Goal: Task Accomplishment & Management: Use online tool/utility

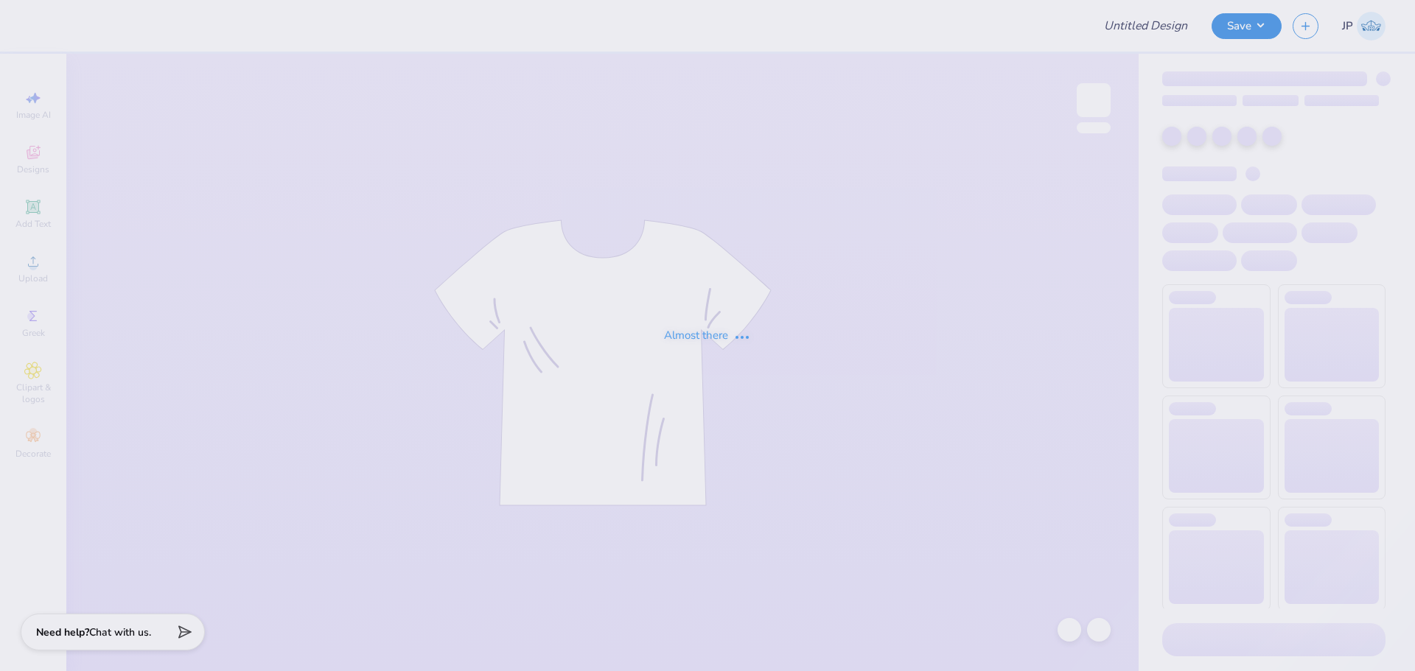
type input "Theta Chi Fall 25 [PERSON_NAME] Tee"
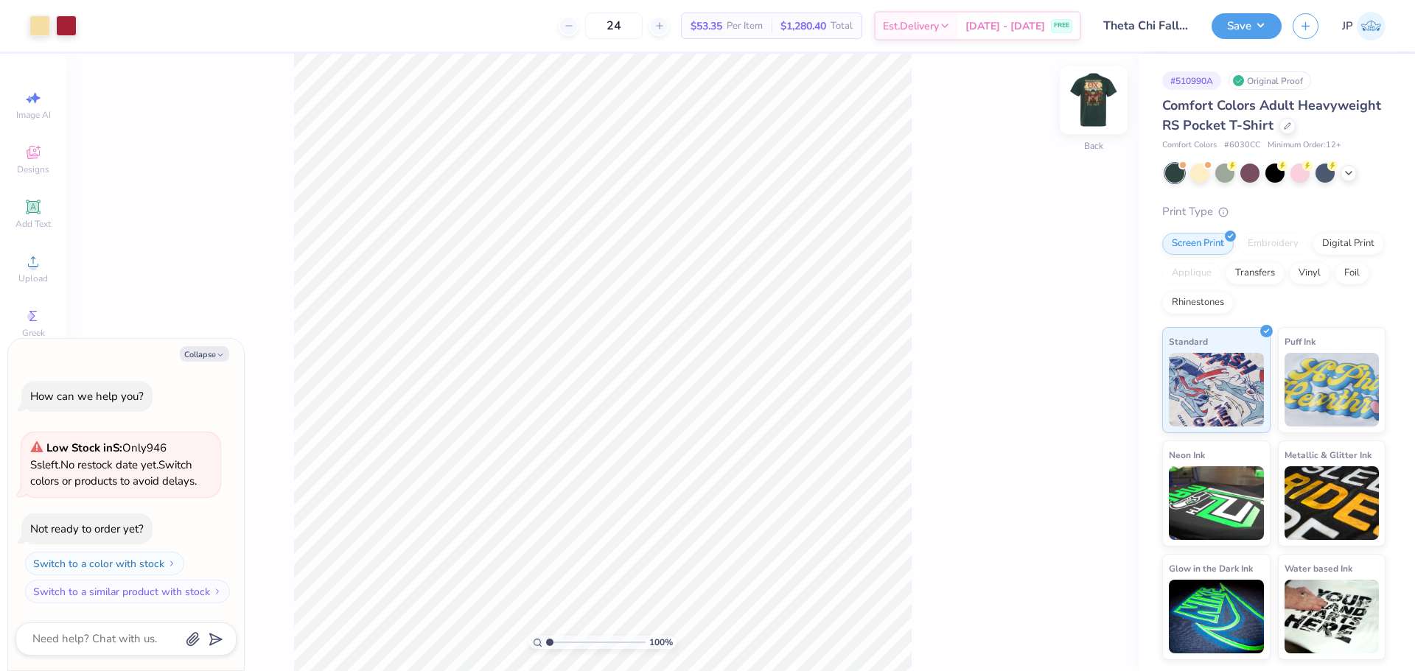
click at [1083, 98] on img at bounding box center [1093, 100] width 59 height 59
click at [44, 269] on div "Upload" at bounding box center [33, 268] width 52 height 43
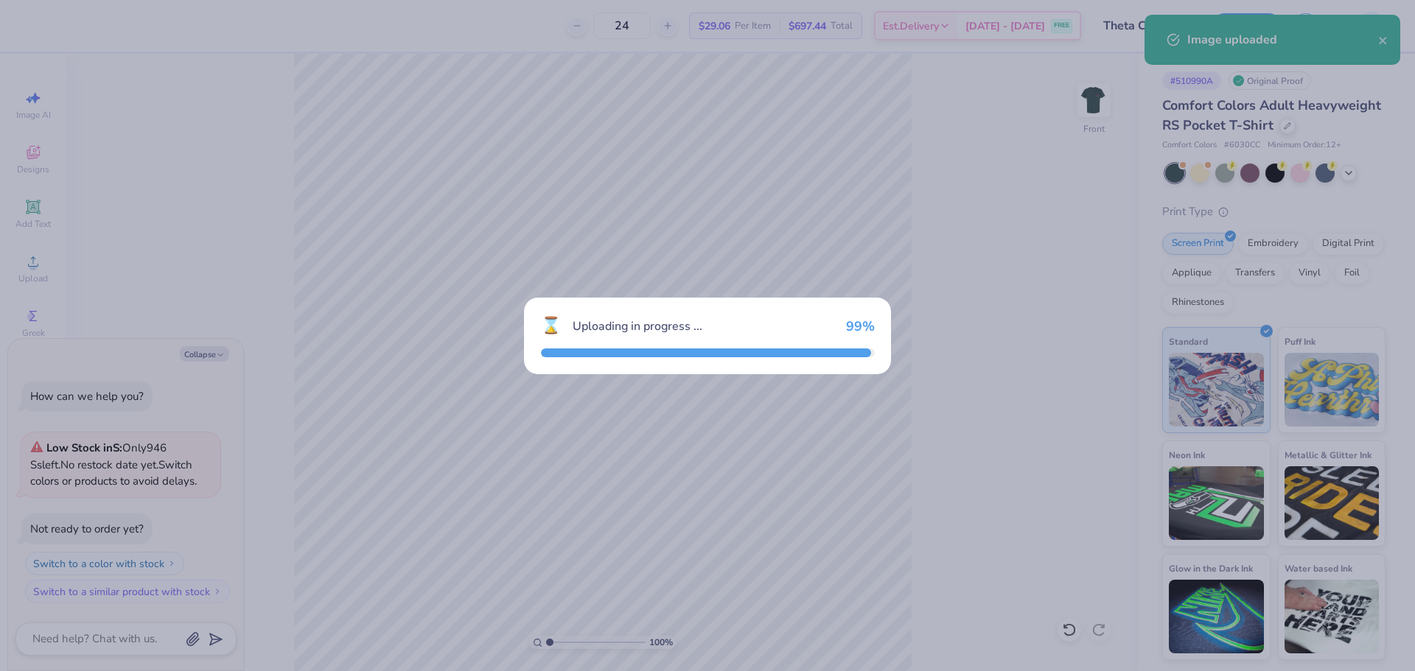
type textarea "x"
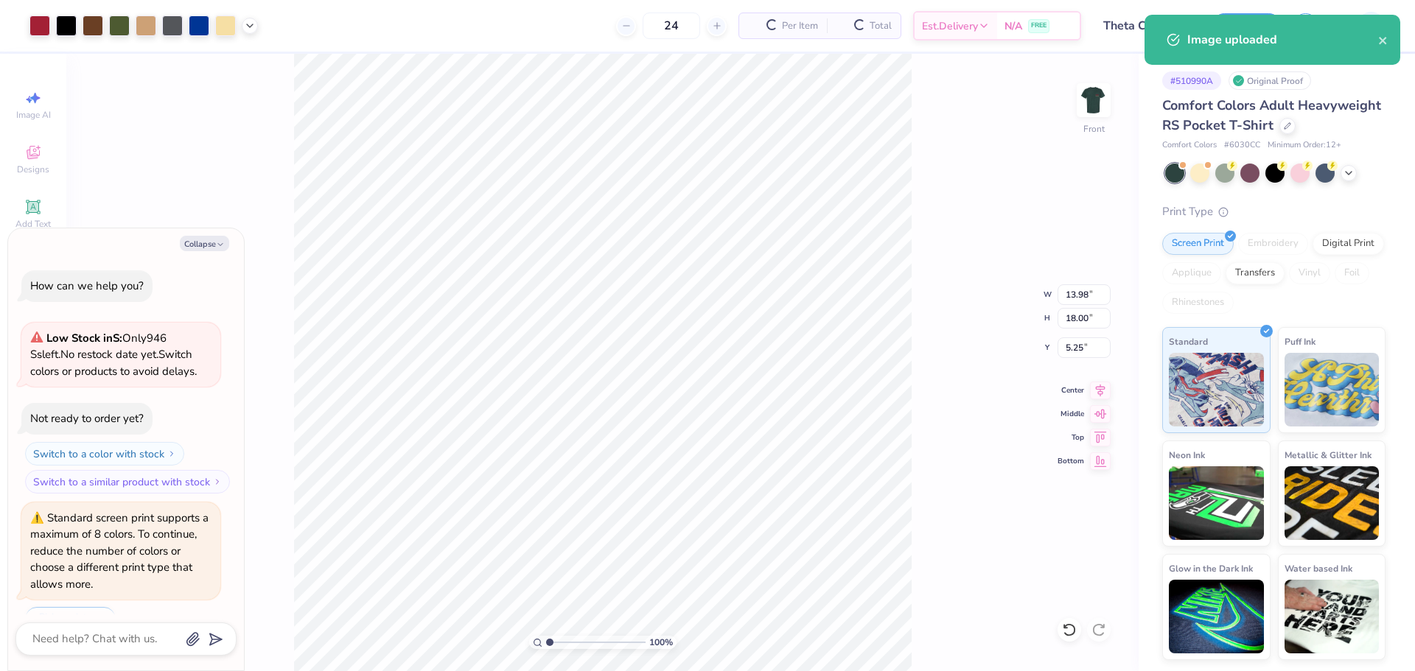
scroll to position [36, 0]
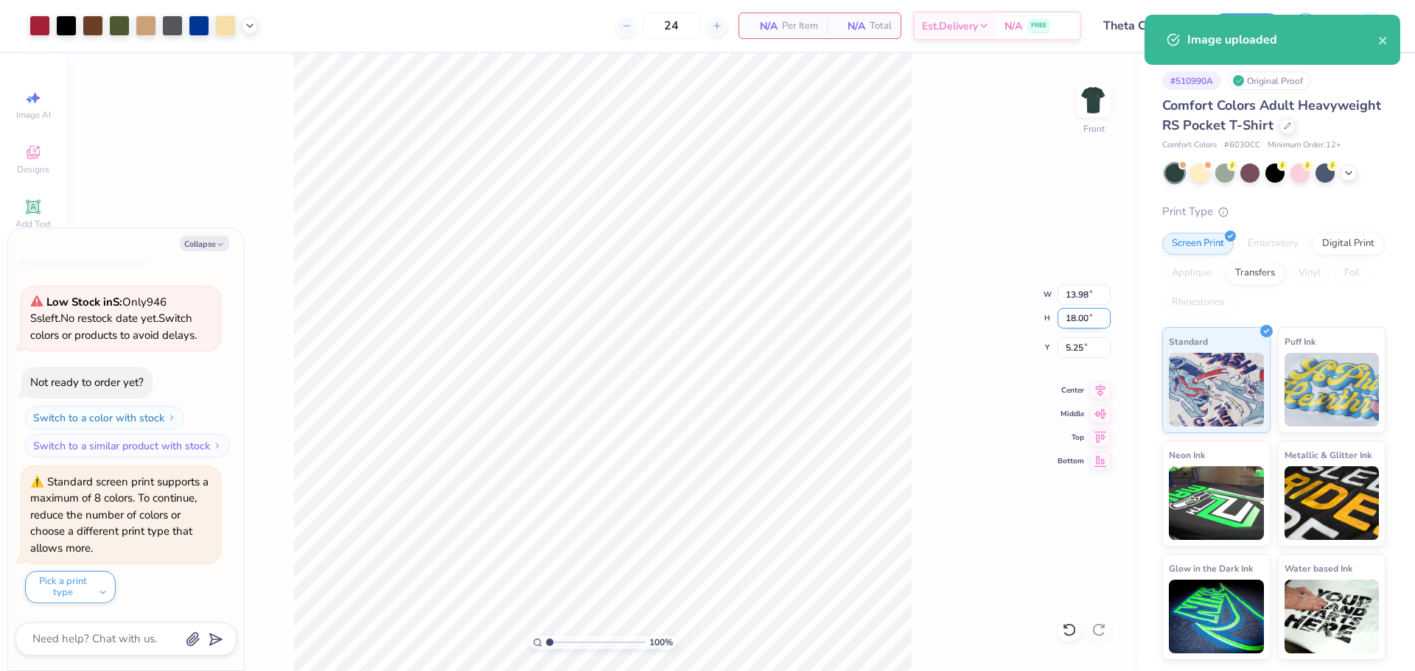
click at [1086, 318] on input "18.00" at bounding box center [1084, 318] width 53 height 21
type input "11"
type textarea "x"
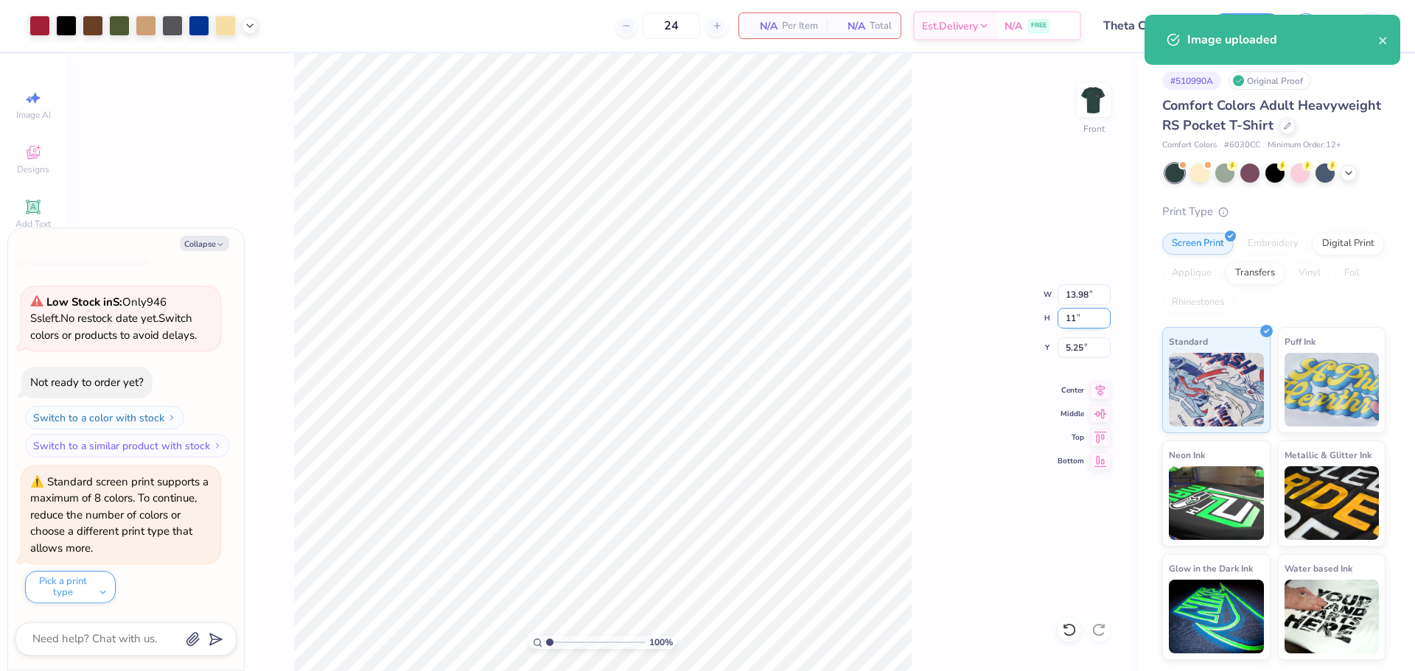
type input "8.54"
type input "11.00"
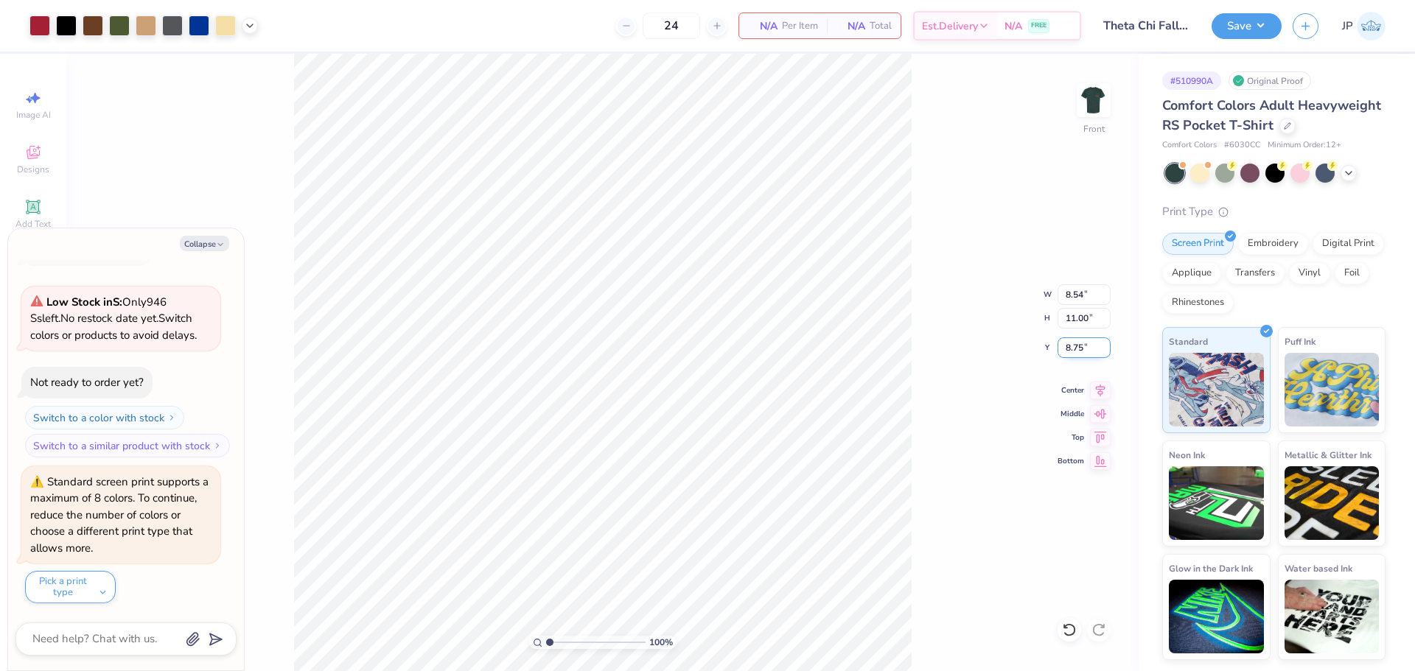
click at [1087, 350] on input "8.75" at bounding box center [1084, 348] width 53 height 21
type input "3"
type textarea "x"
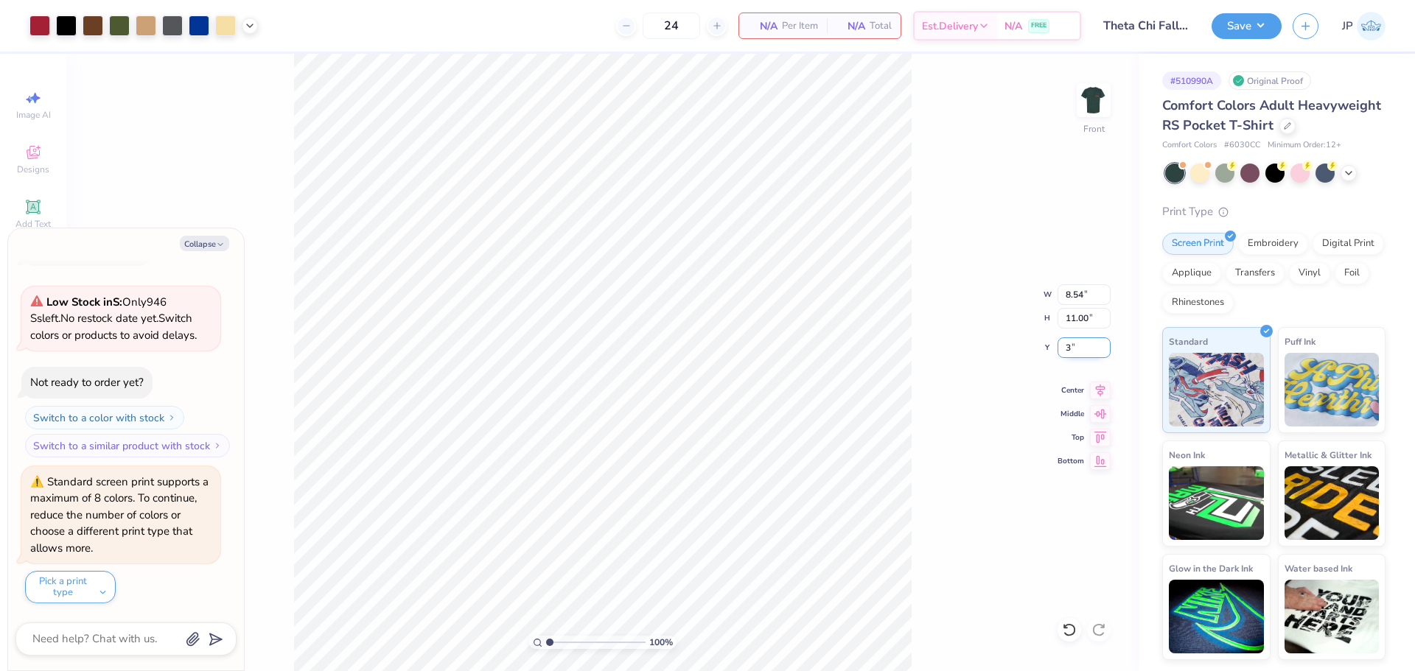
type input "3.00"
click at [1082, 301] on input "8.54" at bounding box center [1084, 294] width 53 height 21
type input "11"
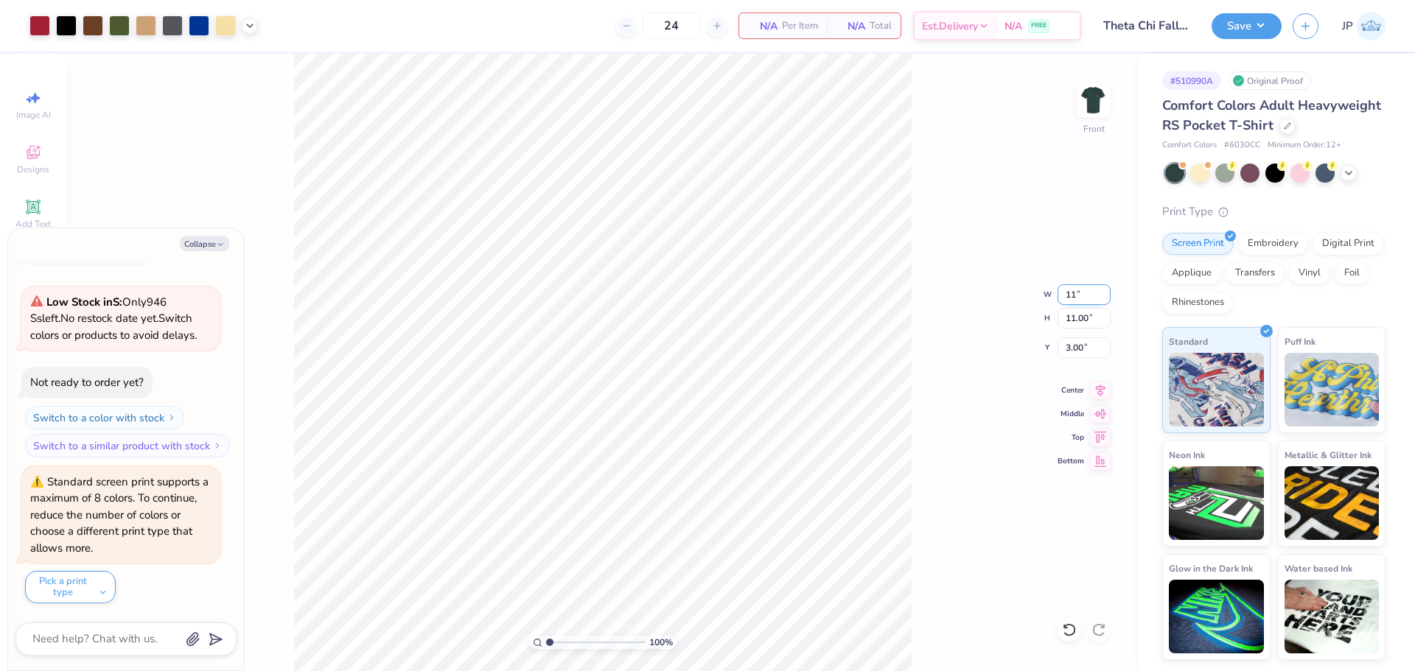
type textarea "x"
type input "11.00"
type input "14.17"
click at [1081, 344] on input "1.42" at bounding box center [1084, 348] width 53 height 21
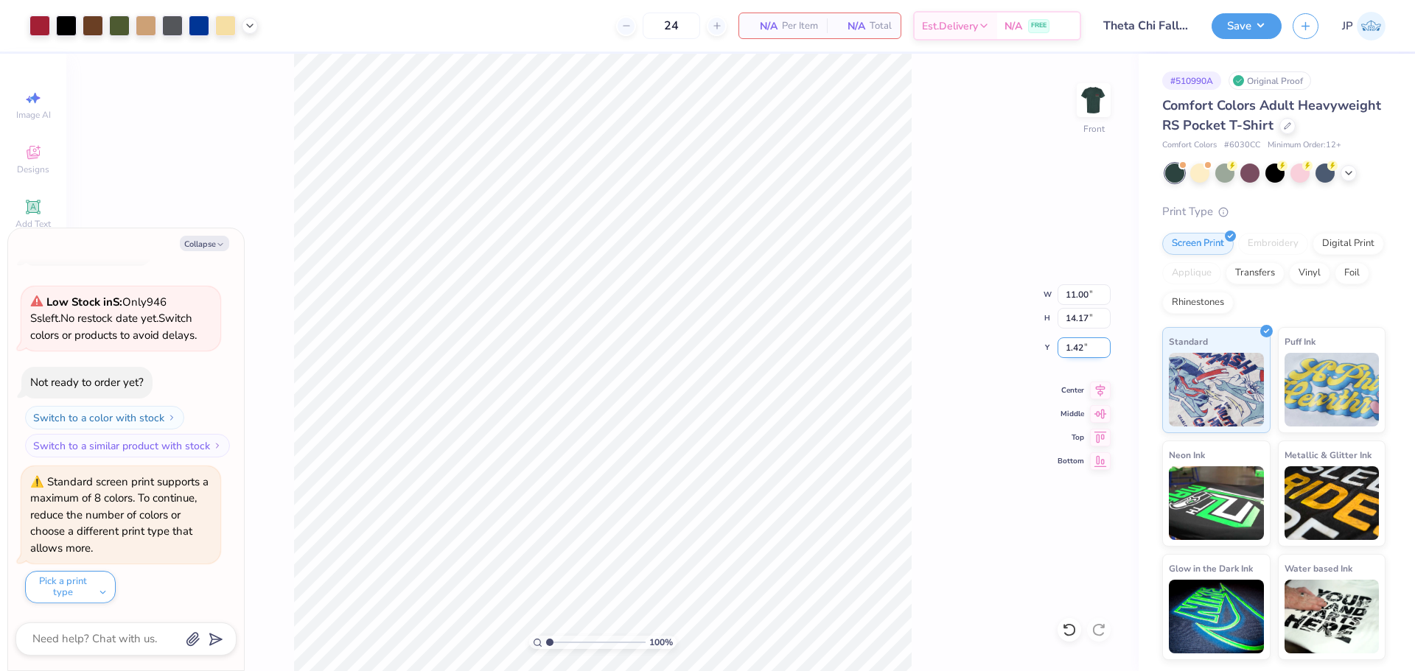
click at [1081, 344] on input "1.42" at bounding box center [1084, 348] width 53 height 21
type input "3"
type textarea "x"
type input "3.00"
type input "1"
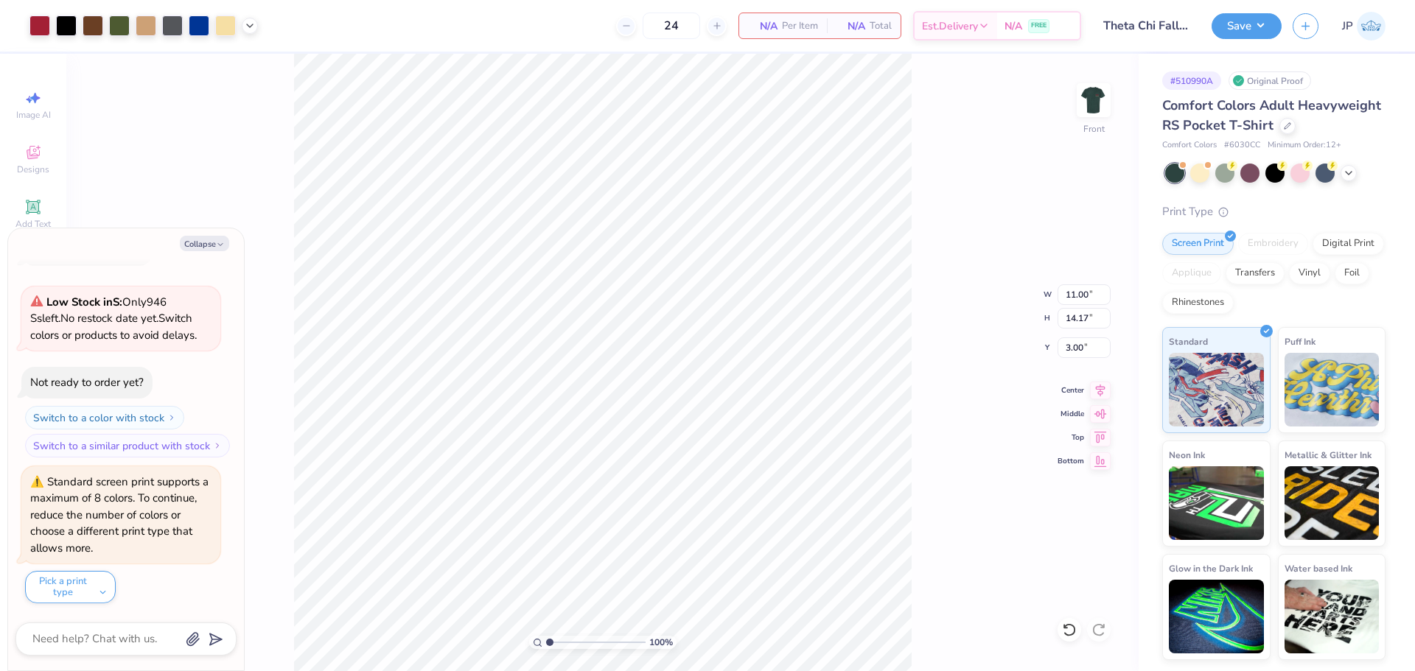
drag, startPoint x: 556, startPoint y: 642, endPoint x: 542, endPoint y: 632, distance: 17.4
click at [546, 636] on input "range" at bounding box center [595, 642] width 99 height 13
type textarea "x"
type input "1"
click at [546, 640] on input "range" at bounding box center [595, 642] width 99 height 13
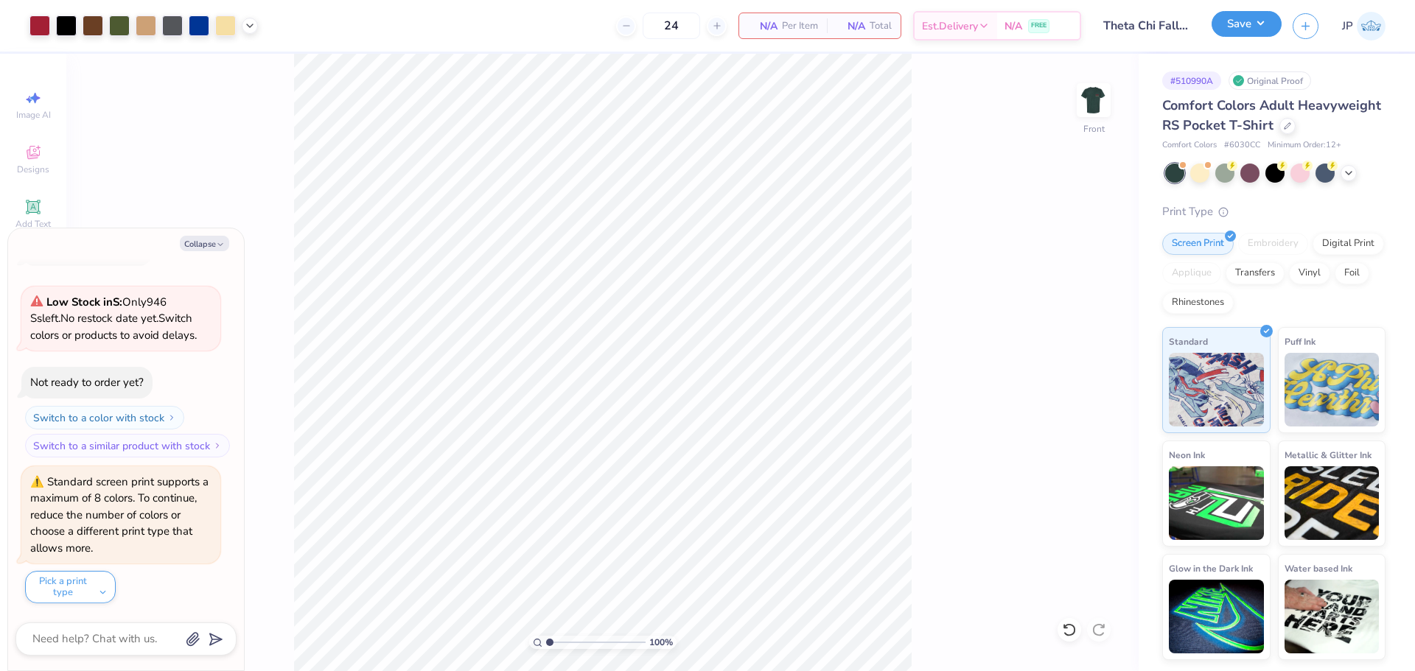
click at [1263, 31] on button "Save" at bounding box center [1247, 24] width 70 height 26
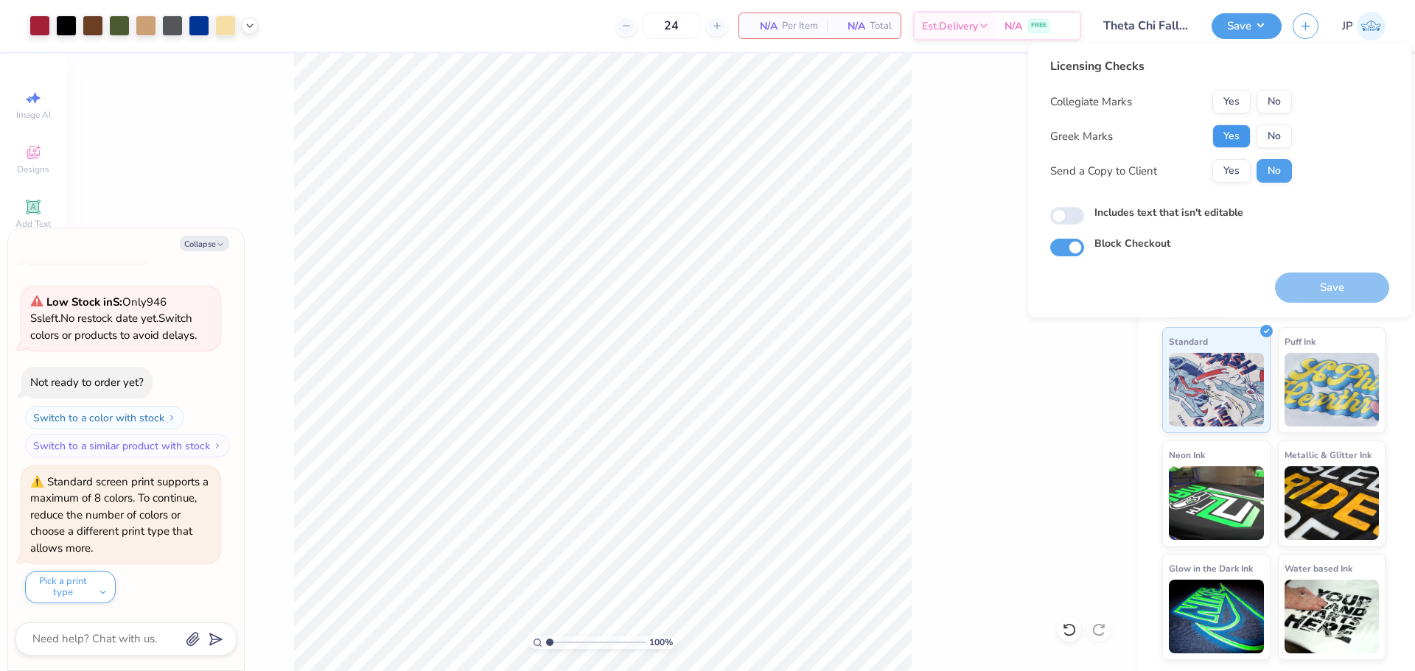
click at [1219, 128] on button "Yes" at bounding box center [1231, 137] width 38 height 24
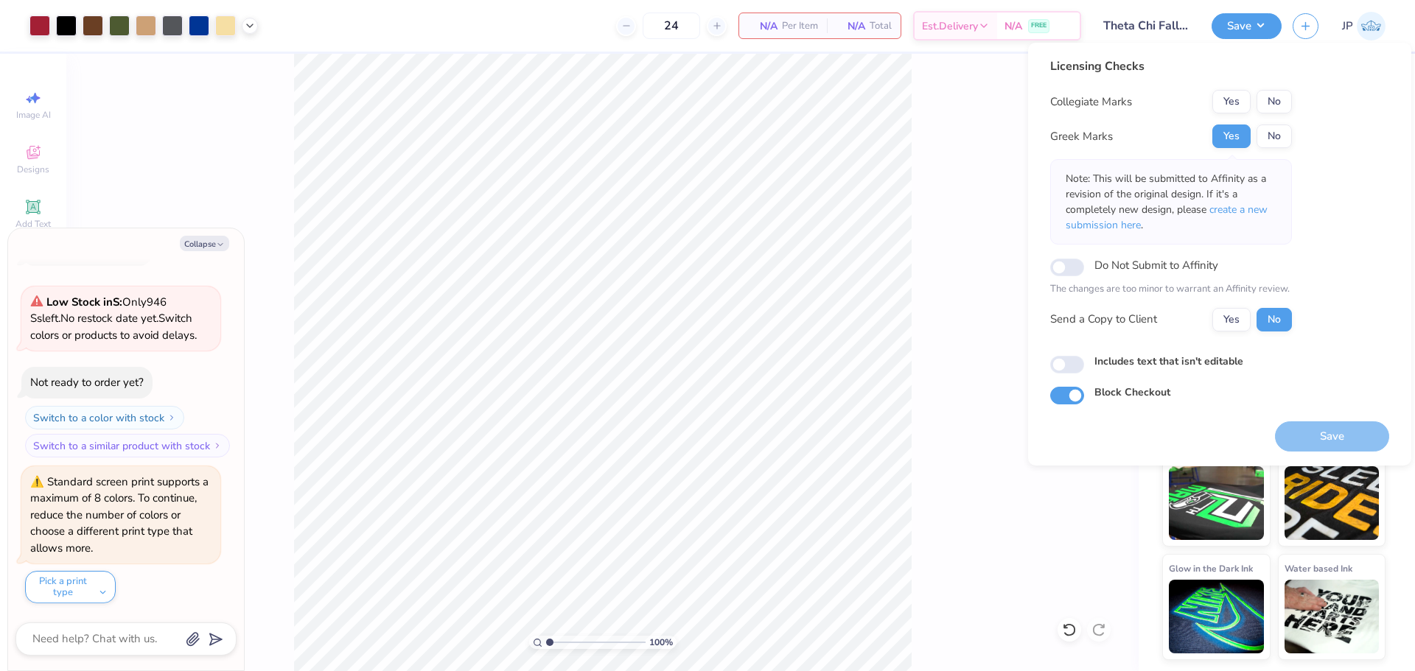
click at [1229, 104] on button "Yes" at bounding box center [1231, 102] width 38 height 24
click at [1341, 435] on button "Save" at bounding box center [1332, 437] width 114 height 30
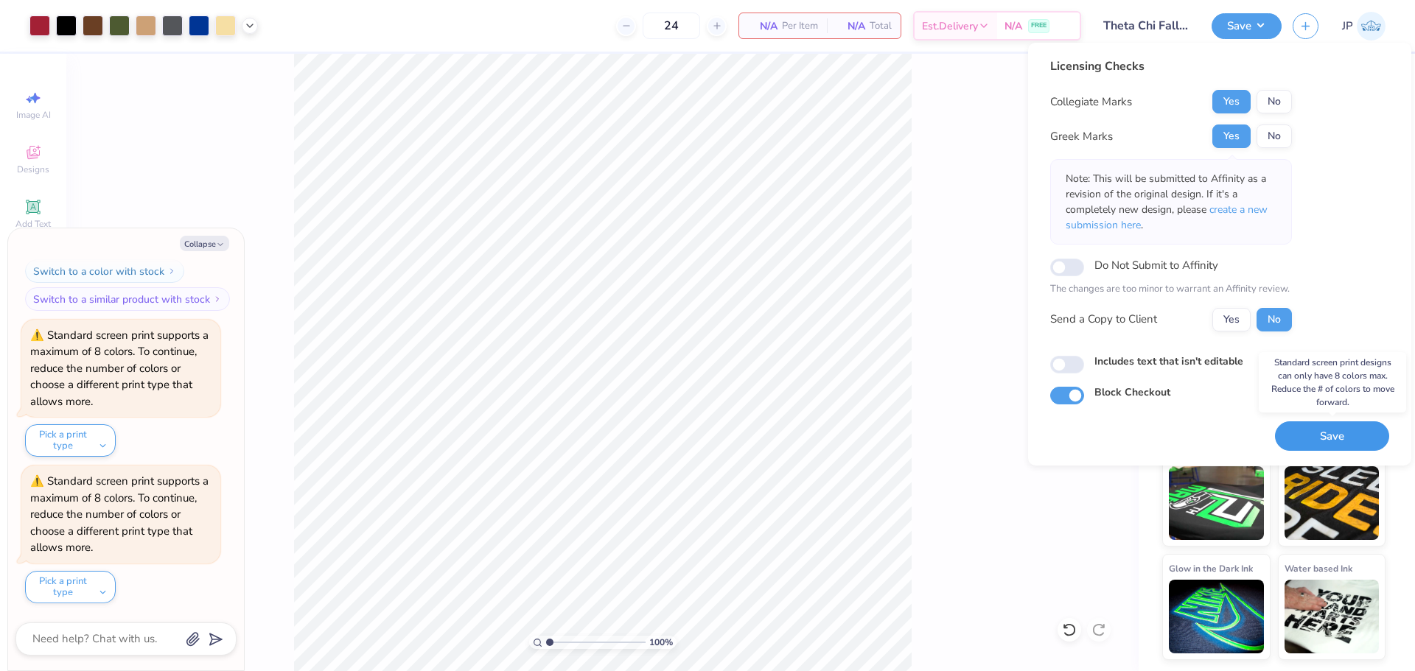
click at [1354, 439] on button "Save" at bounding box center [1332, 437] width 114 height 30
click at [1316, 445] on button "Save" at bounding box center [1332, 437] width 114 height 30
click at [245, 26] on div at bounding box center [250, 24] width 16 height 16
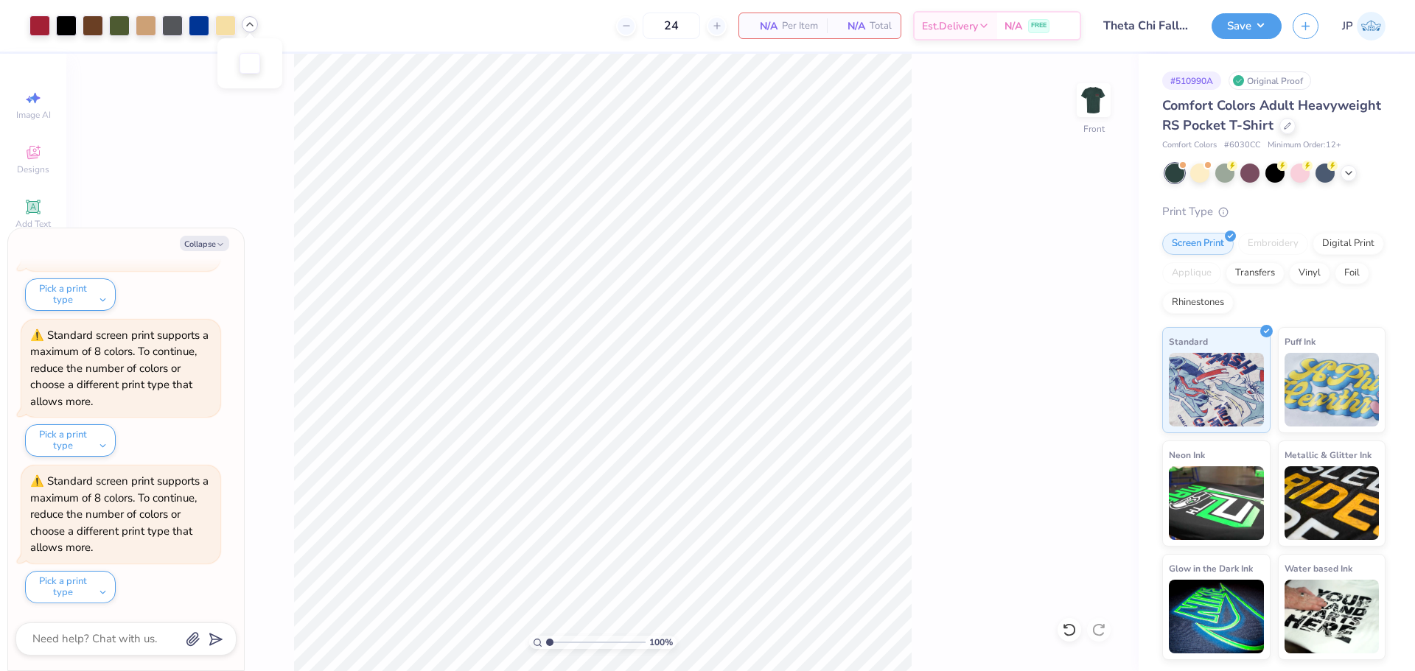
click at [248, 27] on icon at bounding box center [250, 24] width 12 height 12
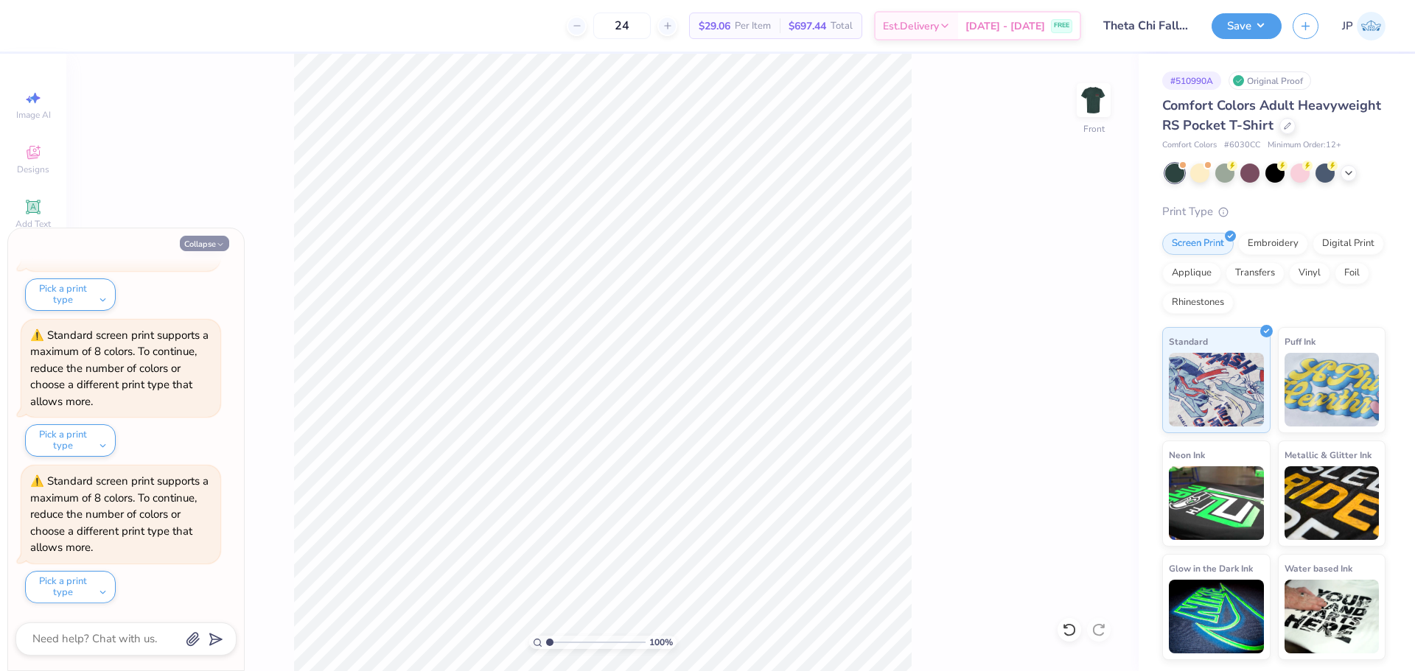
click at [211, 241] on button "Collapse" at bounding box center [204, 243] width 49 height 15
type textarea "x"
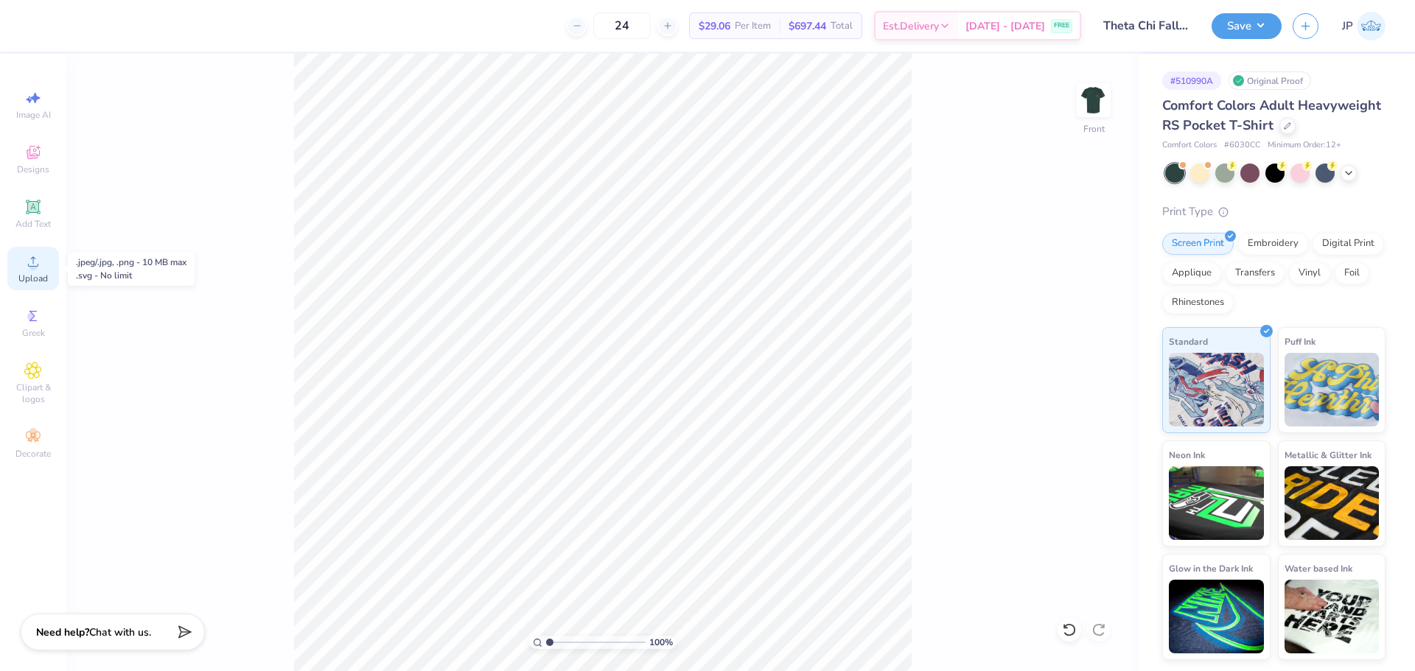
click at [28, 268] on icon at bounding box center [33, 262] width 18 height 18
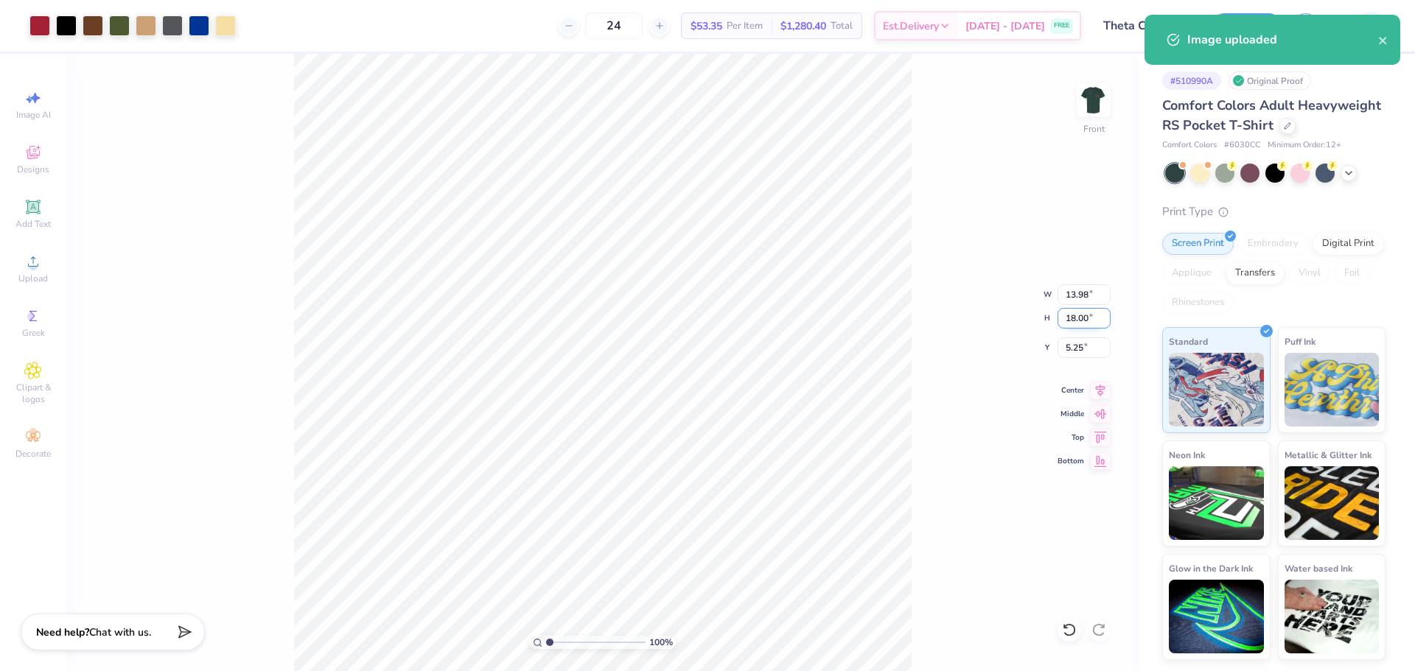
click at [1083, 315] on input "18.00" at bounding box center [1084, 318] width 53 height 21
type input "14"
type input "10.87"
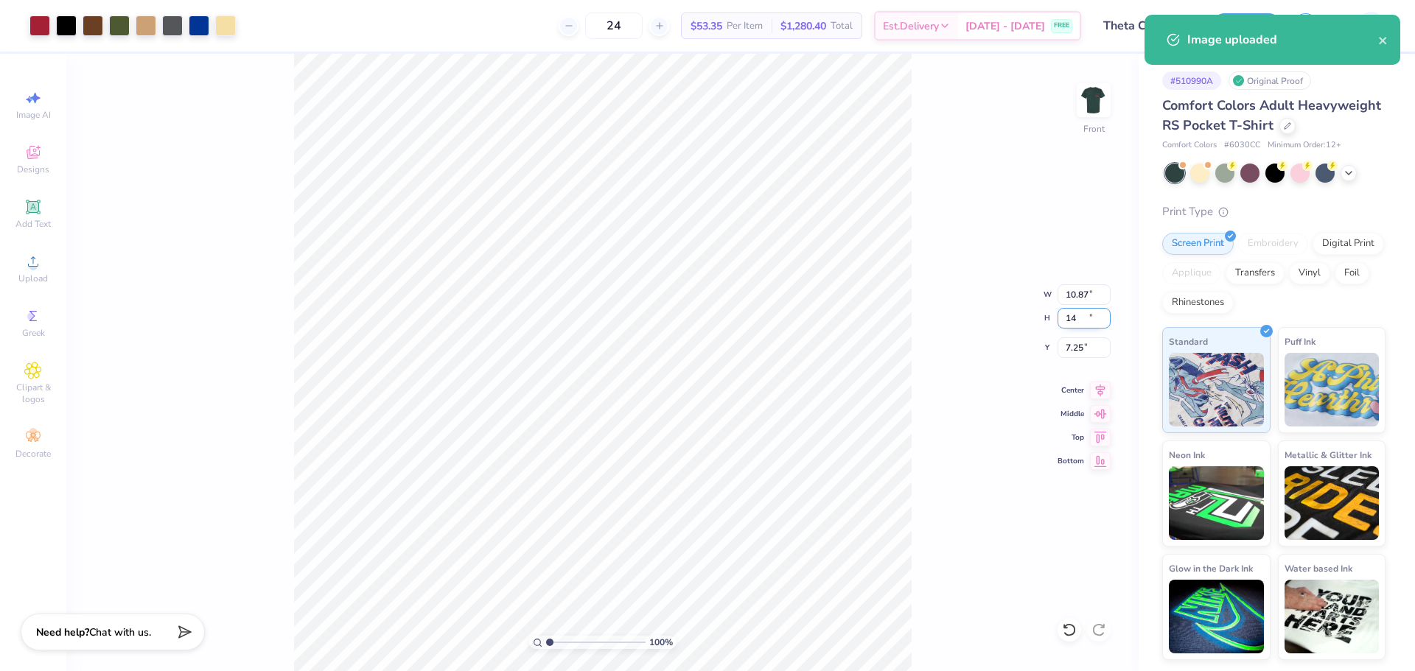
type input "14.00"
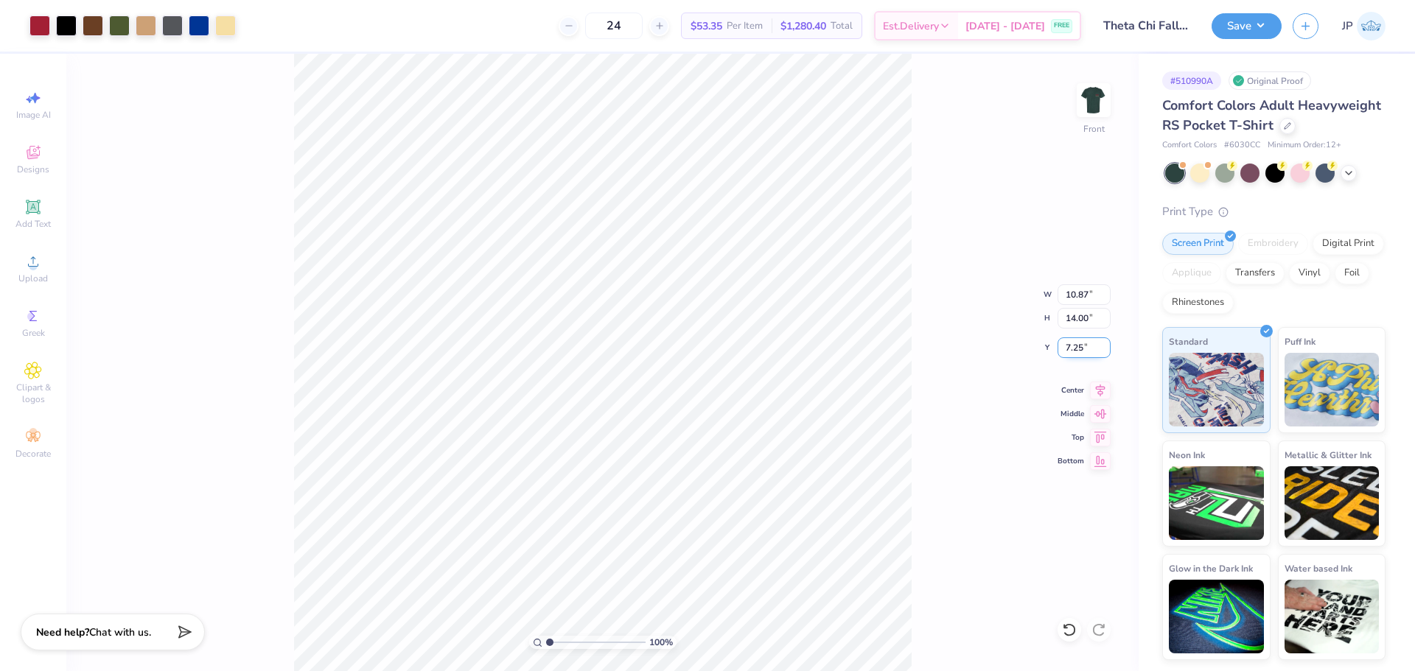
click at [1077, 352] on input "7.25" at bounding box center [1084, 348] width 53 height 21
type input "3.00"
click at [322, 21] on div "Art colors 24 $53.35 Per Item $1,280.40 Total Est. Delivery [DATE] - [DATE] FRE…" at bounding box center [707, 335] width 1415 height 671
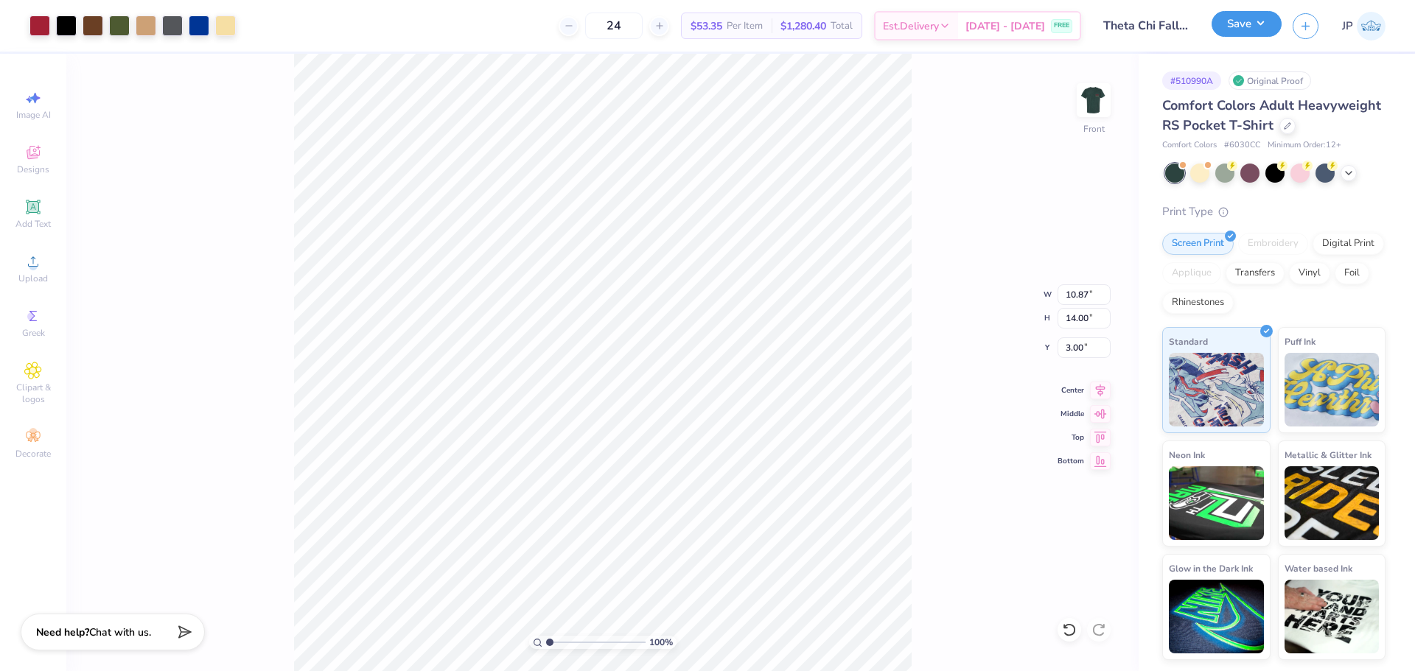
click at [1236, 18] on button "Save" at bounding box center [1247, 24] width 70 height 26
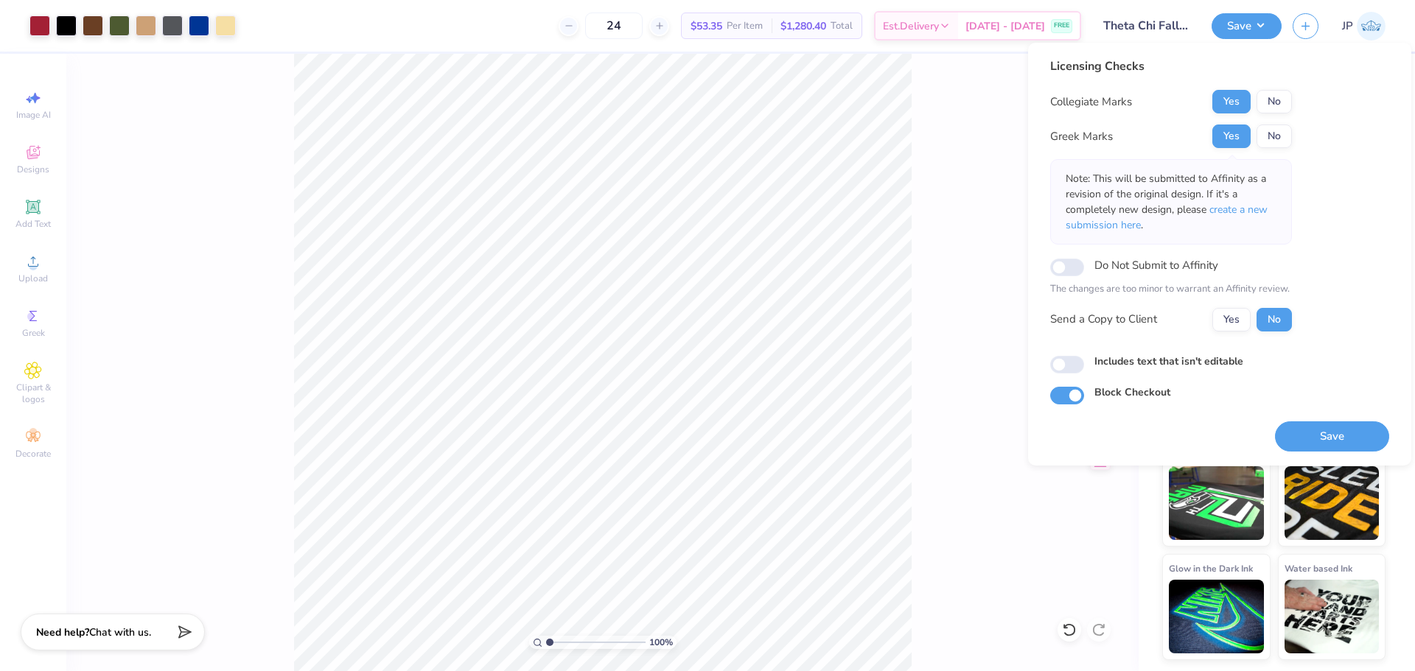
click at [1315, 432] on button "Save" at bounding box center [1332, 437] width 114 height 30
